Goal: Task Accomplishment & Management: Complete application form

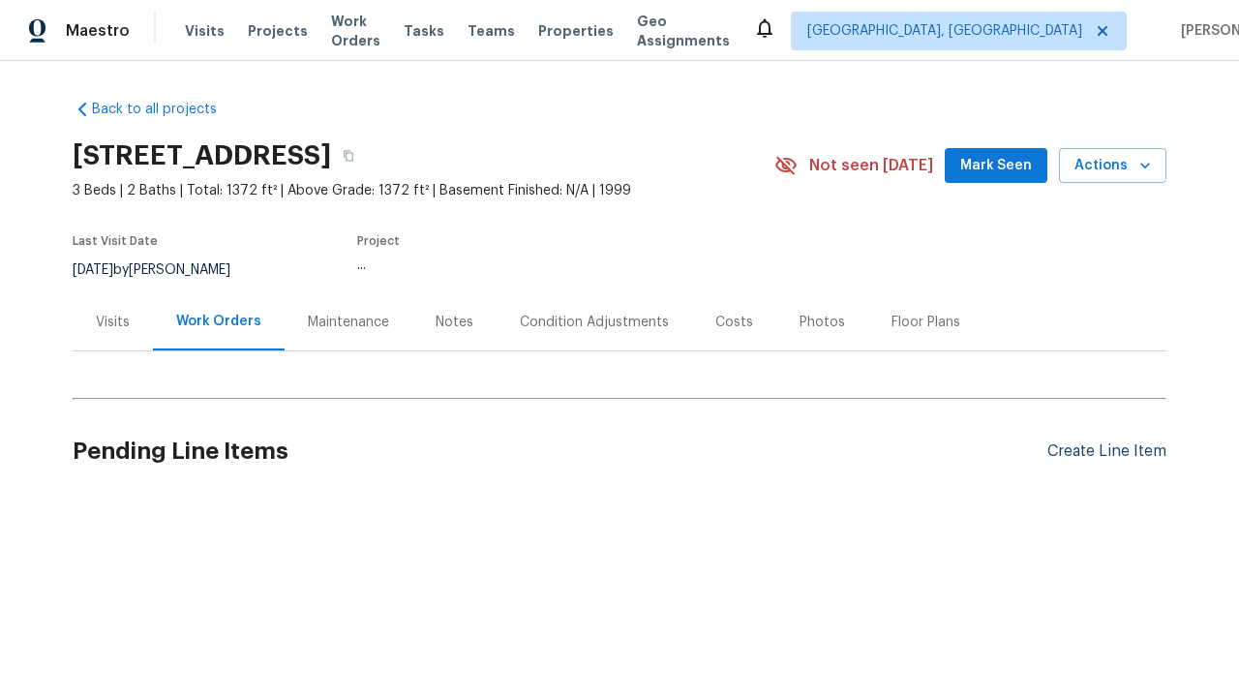
click at [1099, 451] on div "Create Line Item" at bounding box center [1107, 451] width 119 height 18
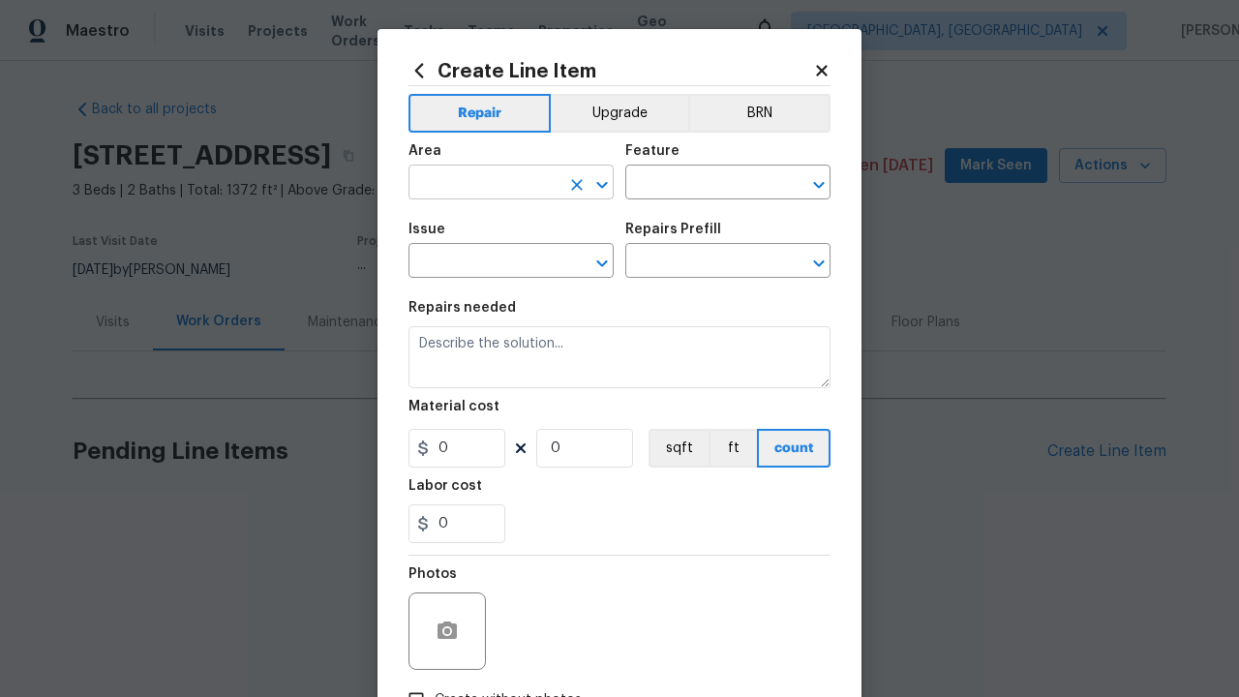
click at [476, 184] on input "text" at bounding box center [484, 184] width 151 height 30
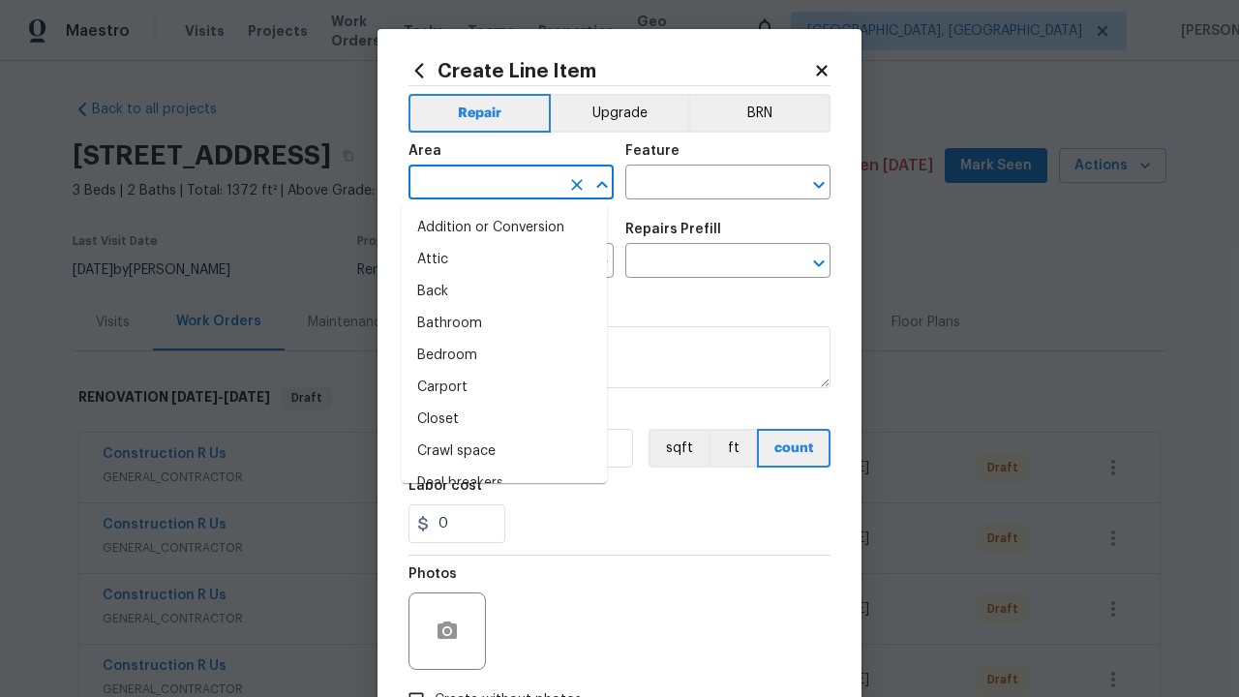
type input "Bedroom"
click at [497, 355] on li "Bedroom" at bounding box center [504, 356] width 205 height 32
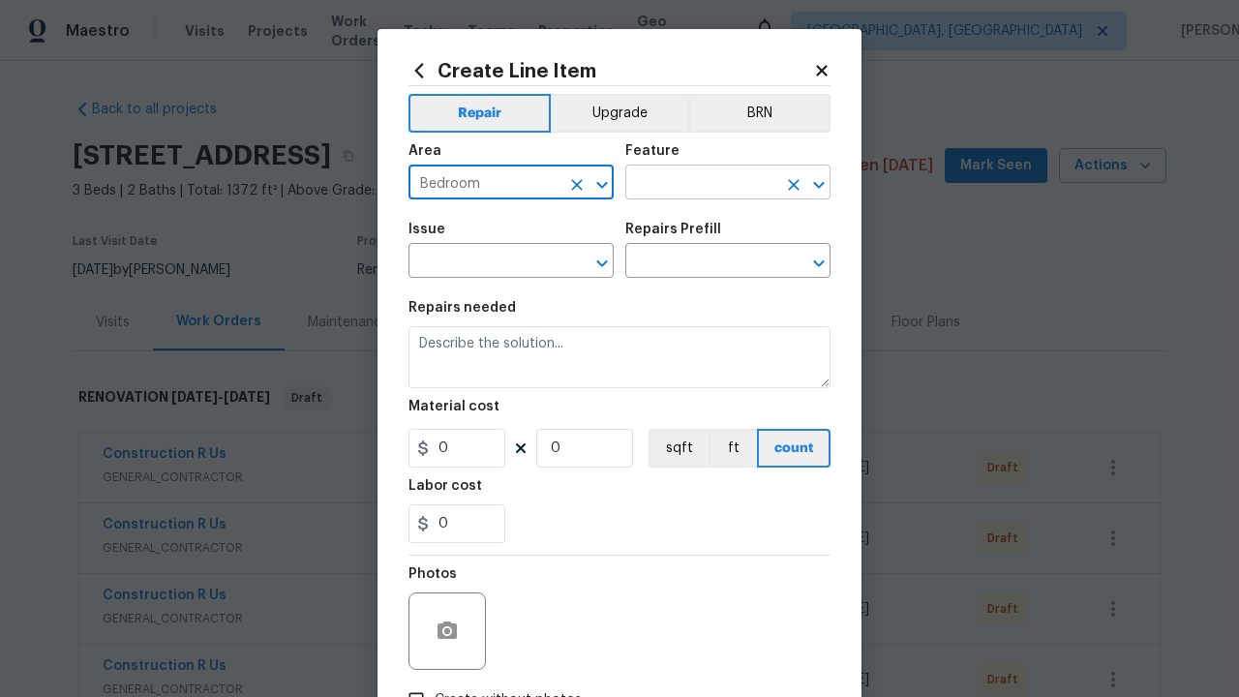
type input "Bedroom"
click at [693, 184] on input "text" at bounding box center [700, 184] width 151 height 30
type input "Flooring"
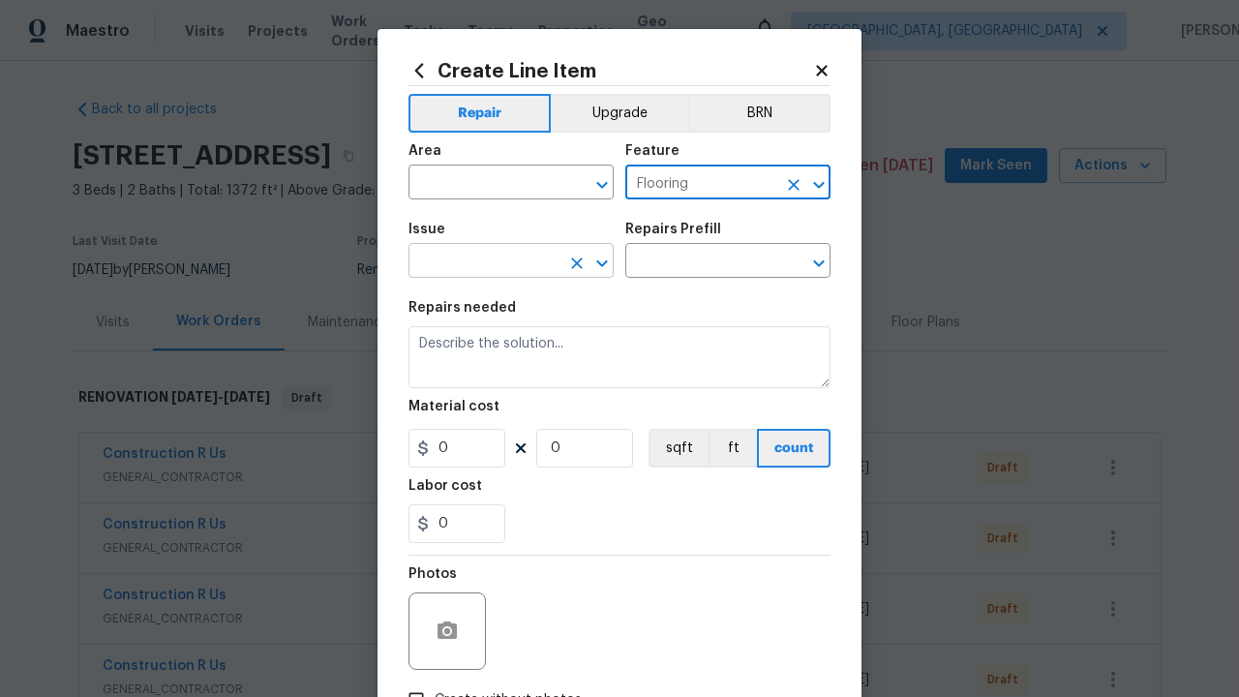
type input "Flooring"
click at [476, 263] on input "text" at bounding box center [484, 263] width 151 height 30
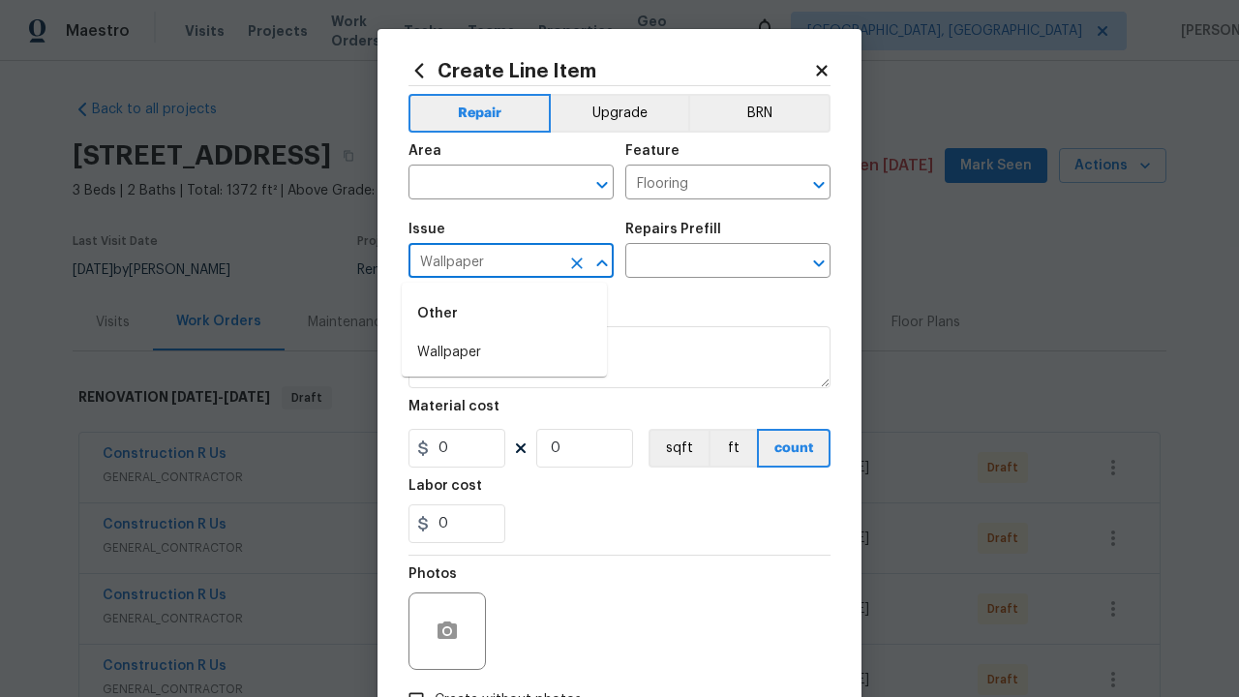
click at [504, 352] on li "Wallpaper" at bounding box center [504, 353] width 205 height 32
type input "Wallpaper"
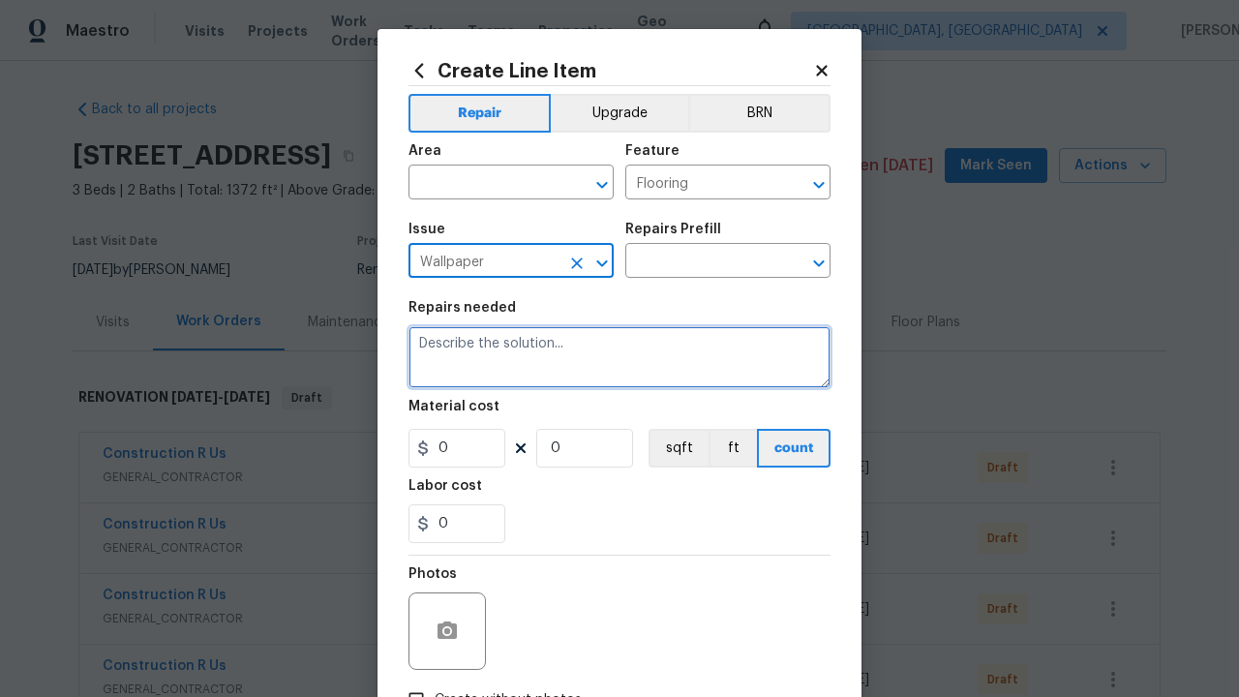
type textarea "Remove and replace flooring"
